Goal: Transaction & Acquisition: Purchase product/service

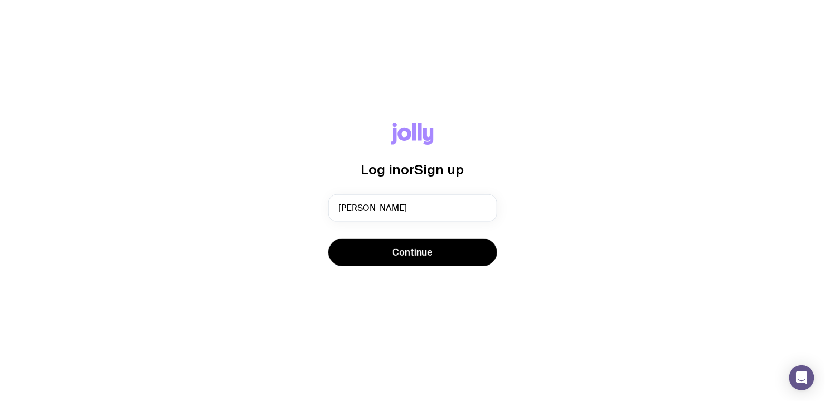
type input "[PERSON_NAME][EMAIL_ADDRESS][PERSON_NAME][PERSON_NAME][DOMAIN_NAME]"
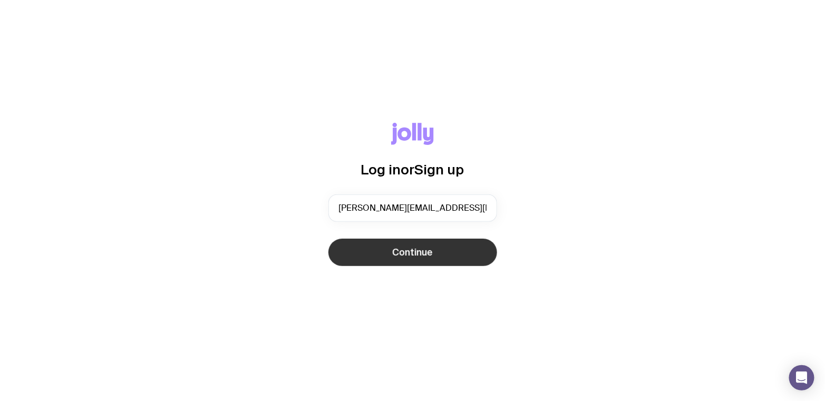
click at [392, 253] on button "Continue" at bounding box center [413, 252] width 169 height 27
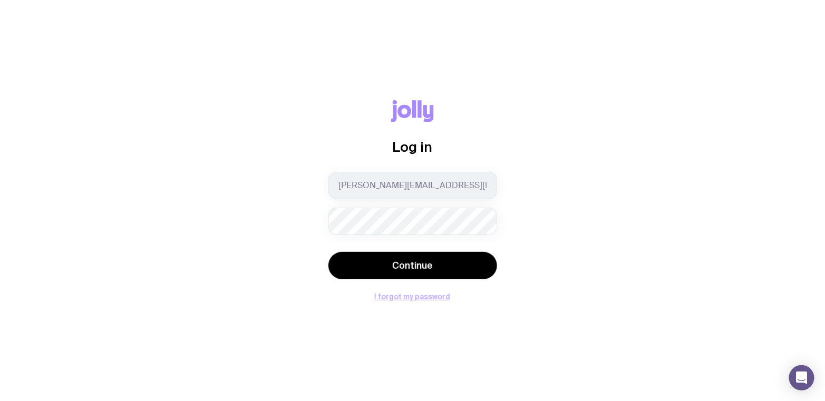
click at [408, 294] on button "I forgot my password" at bounding box center [413, 297] width 76 height 8
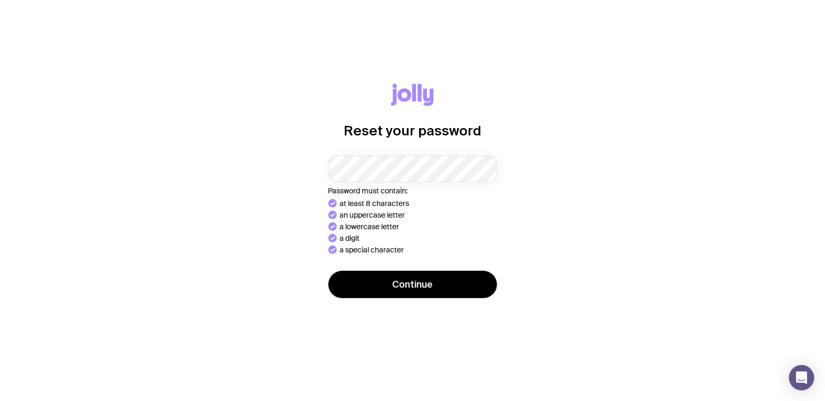
click at [329, 271] on button "Continue" at bounding box center [413, 284] width 169 height 27
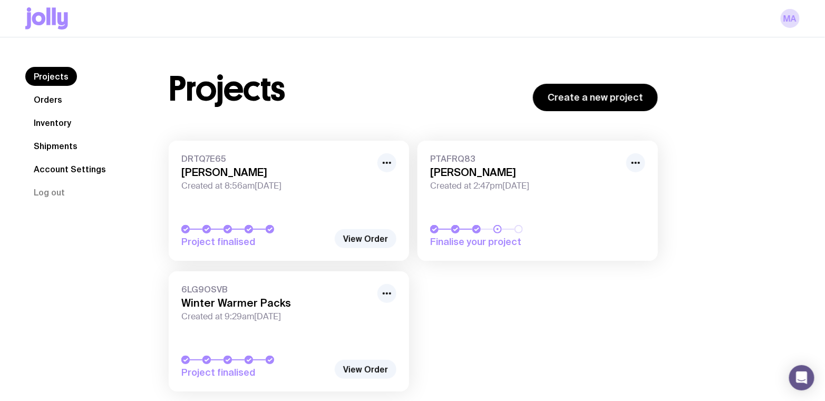
click at [49, 102] on link "Orders" at bounding box center [47, 99] width 45 height 19
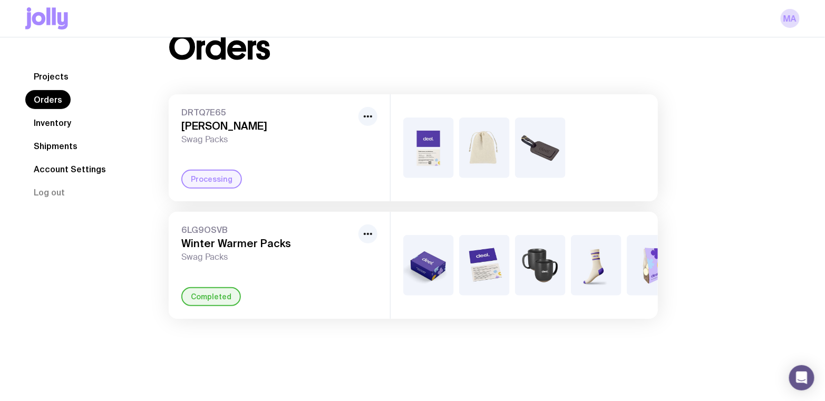
scroll to position [37, 0]
click at [57, 120] on link "Inventory" at bounding box center [52, 122] width 54 height 19
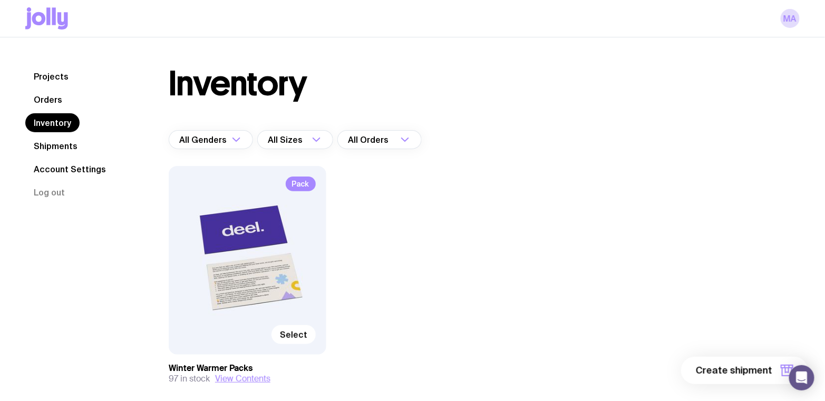
scroll to position [54, 0]
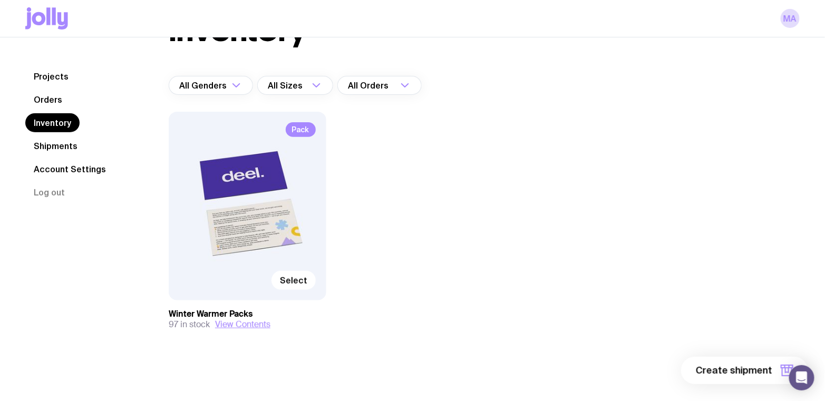
click at [56, 146] on link "Shipments" at bounding box center [55, 146] width 61 height 19
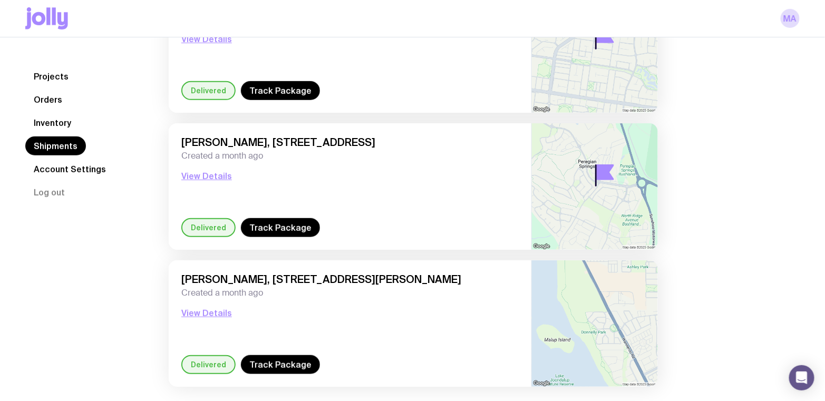
scroll to position [169, 0]
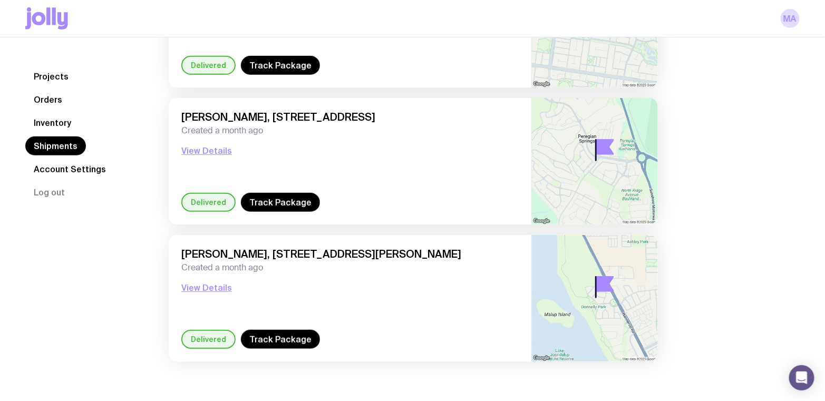
click at [91, 171] on link "Account Settings" at bounding box center [69, 169] width 89 height 19
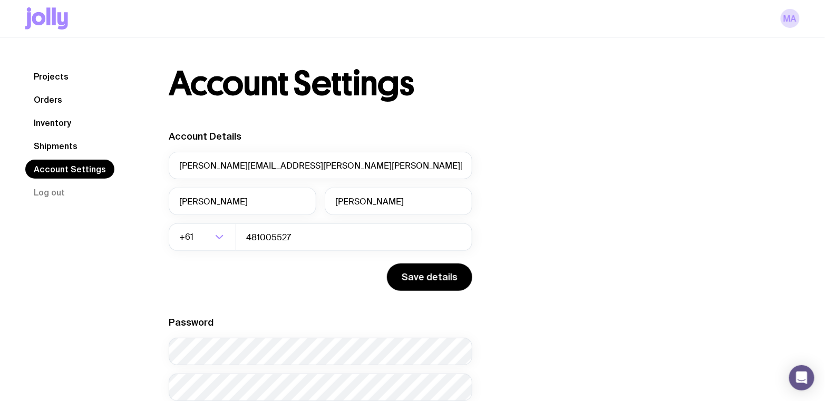
click at [58, 75] on link "Projects" at bounding box center [51, 76] width 52 height 19
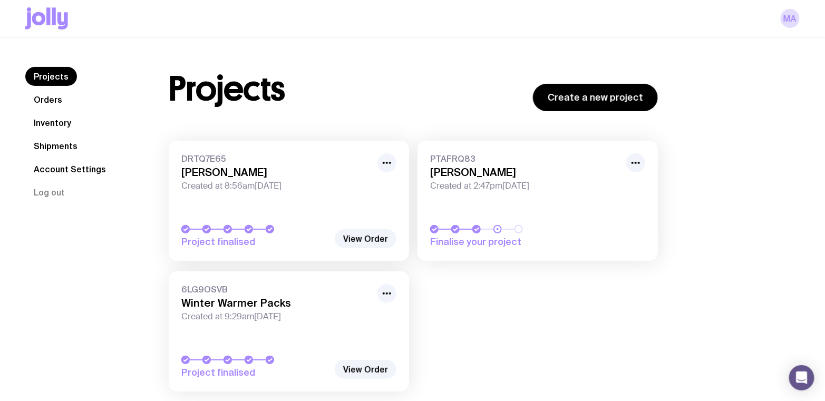
scroll to position [37, 0]
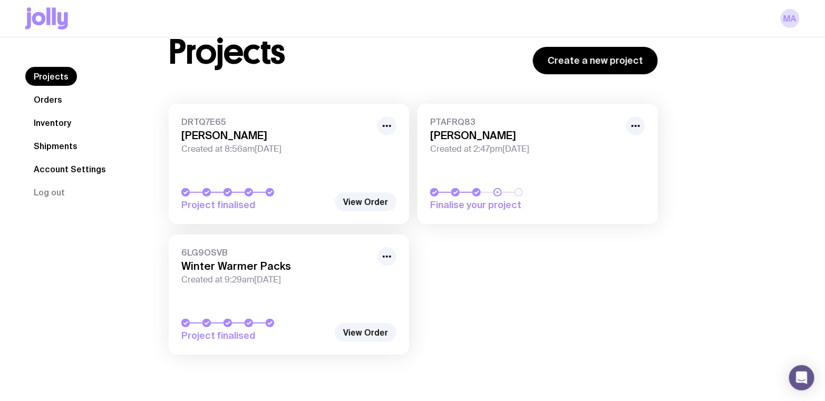
click at [593, 211] on link "PTAFRQ83 [PERSON_NAME] Created at 2:47pm[DATE] Finalise your project" at bounding box center [538, 164] width 240 height 120
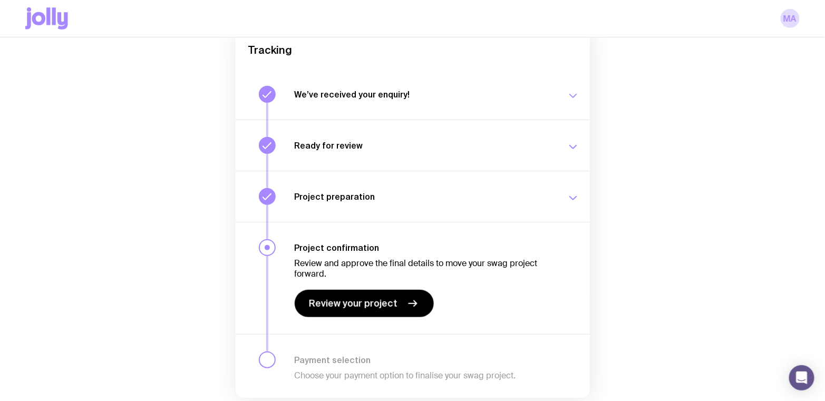
scroll to position [145, 0]
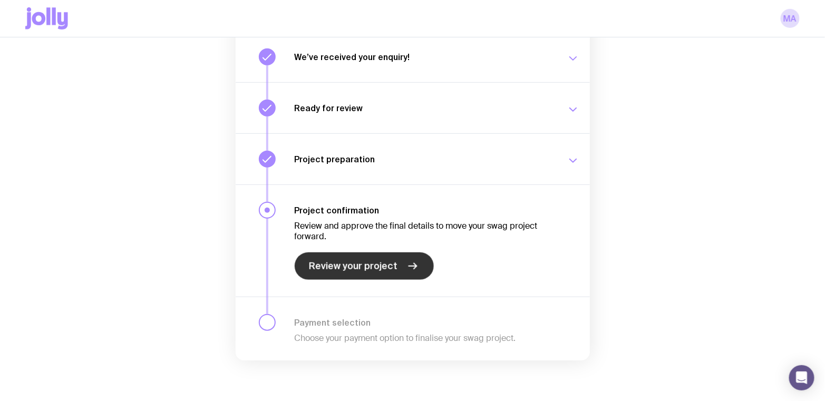
click at [388, 265] on span "Review your project" at bounding box center [354, 266] width 89 height 13
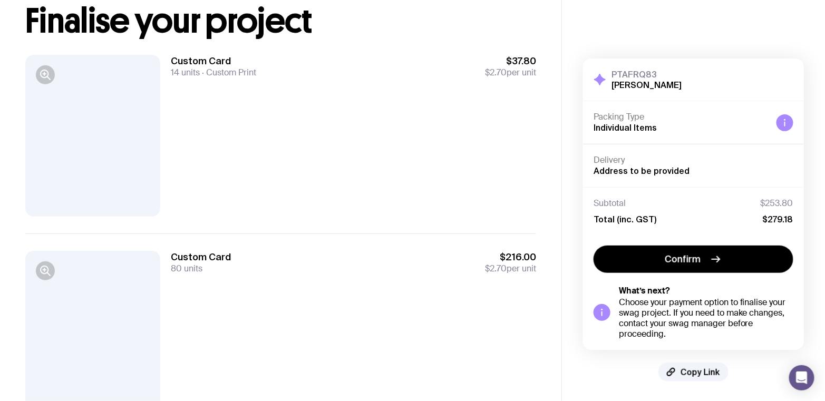
scroll to position [67, 0]
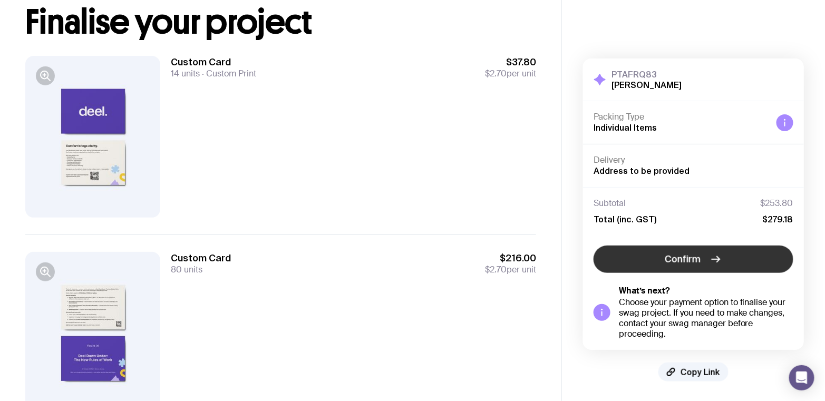
click at [663, 262] on button "Confirm" at bounding box center [694, 259] width 200 height 27
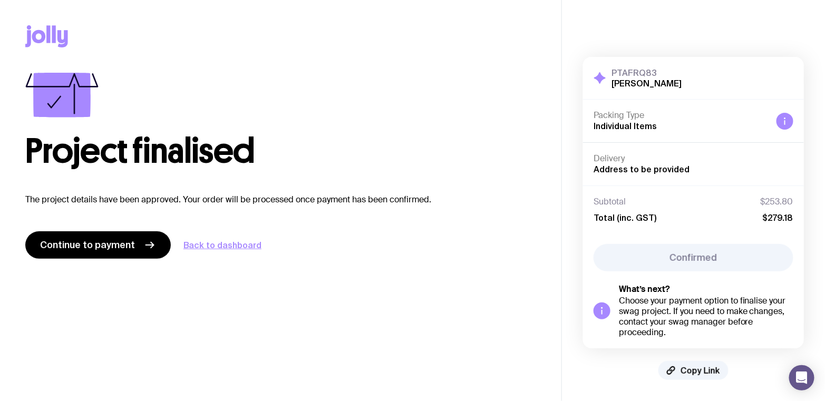
scroll to position [0, 0]
click at [114, 257] on link "Continue to payment" at bounding box center [98, 245] width 146 height 27
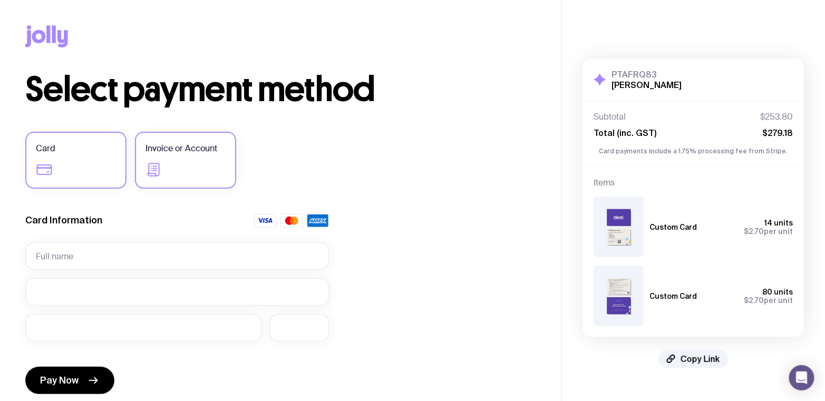
click at [169, 165] on label "Invoice or Account" at bounding box center [185, 160] width 101 height 57
click at [0, 0] on input "Invoice or Account" at bounding box center [0, 0] width 0 height 0
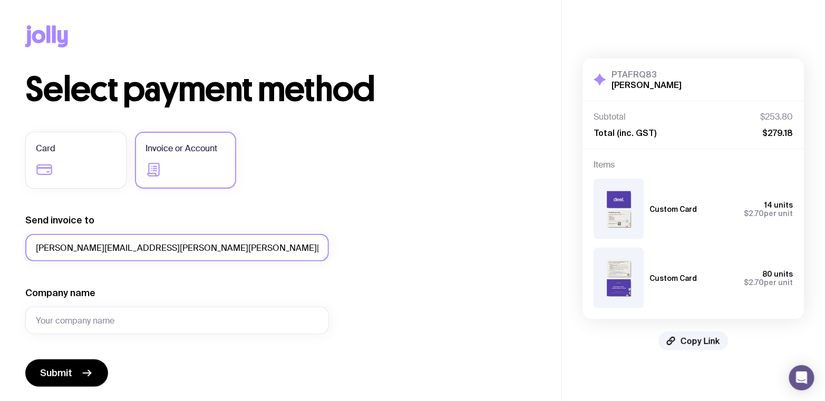
drag, startPoint x: 81, startPoint y: 250, endPoint x: -9, endPoint y: 248, distance: 89.7
click at [0, 248] on html "Copy Link Select payment method Card Invoice or Account Send invoice to [PERSON…" at bounding box center [412, 200] width 825 height 401
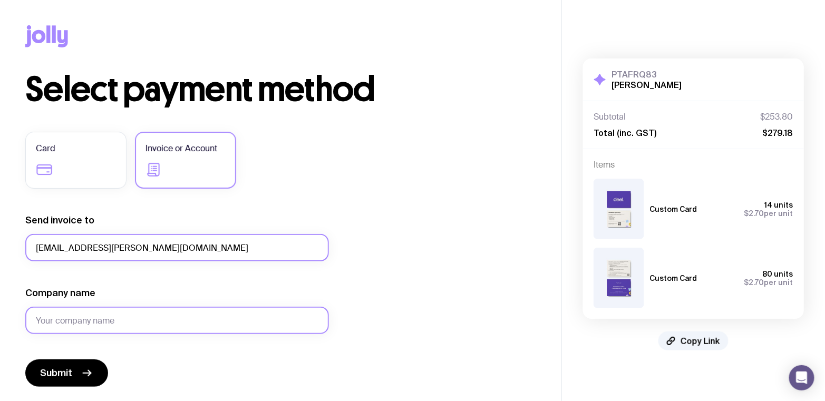
type input "[EMAIL_ADDRESS][PERSON_NAME][DOMAIN_NAME]"
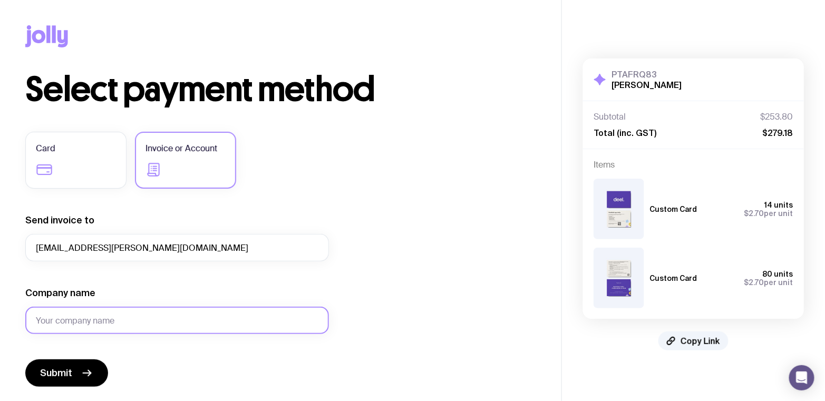
click at [87, 325] on input "Company name" at bounding box center [177, 320] width 304 height 27
type input "[PERSON_NAME] Inc."
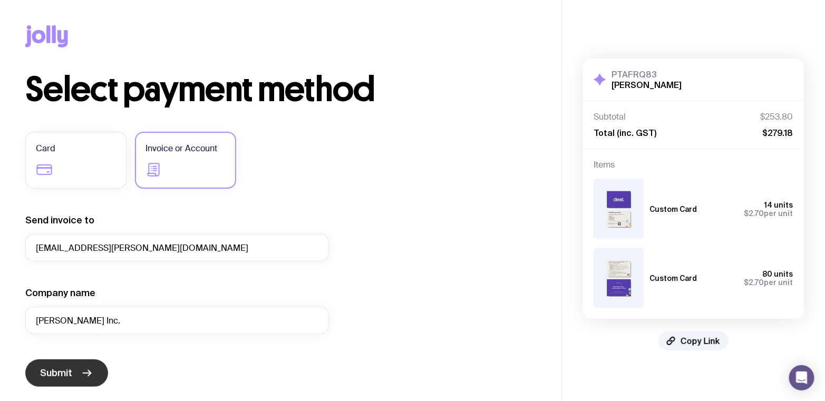
click at [78, 366] on button "Submit" at bounding box center [66, 373] width 83 height 27
